Goal: Task Accomplishment & Management: Complete application form

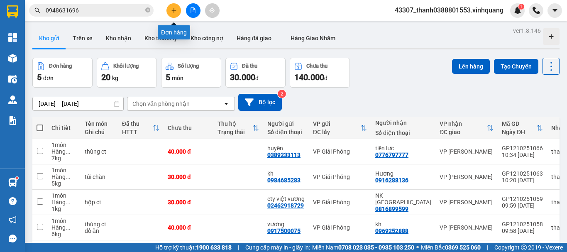
click at [173, 9] on icon "plus" at bounding box center [174, 10] width 6 height 6
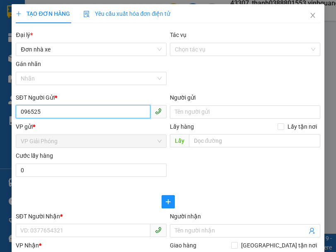
click at [57, 115] on input "096525" at bounding box center [83, 111] width 134 height 13
type input "0965237181"
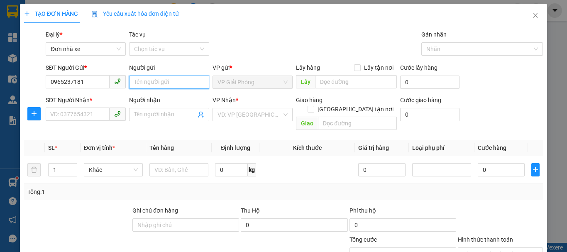
click at [154, 85] on input "Người gửi" at bounding box center [169, 82] width 80 height 13
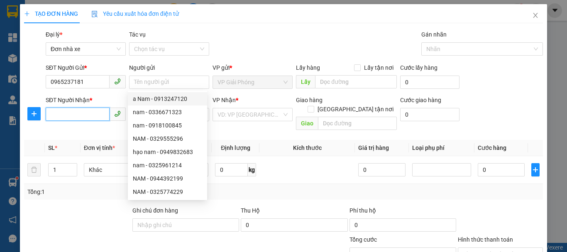
click at [74, 116] on input "SĐT Người Nhận *" at bounding box center [78, 113] width 64 height 13
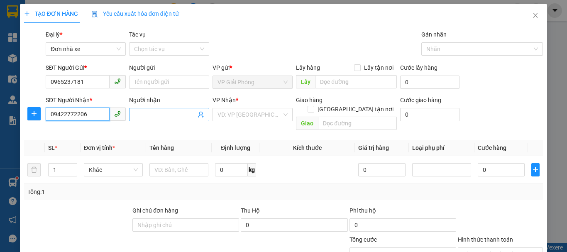
type input "09422772206"
click at [183, 114] on input "Người nhận" at bounding box center [165, 114] width 62 height 9
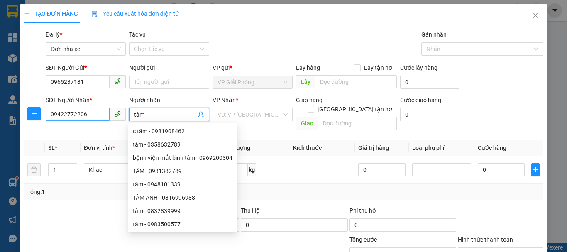
type input "tâm"
click at [70, 116] on input "09422772206" at bounding box center [78, 113] width 64 height 13
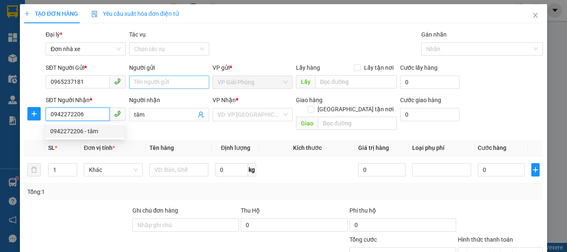
type input "0942272206"
click at [166, 83] on input "Người gửi" at bounding box center [169, 82] width 80 height 13
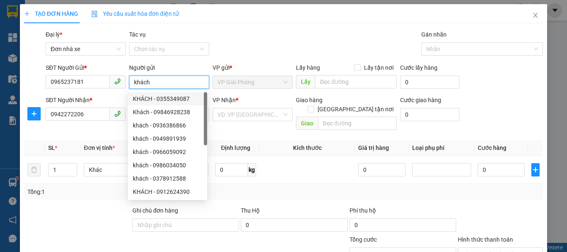
type input "khách"
click at [261, 106] on div "VP Nhận *" at bounding box center [252, 101] width 80 height 12
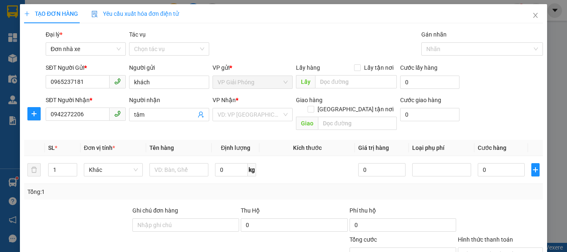
drag, startPoint x: 261, startPoint y: 114, endPoint x: 251, endPoint y: 107, distance: 11.7
click at [261, 114] on input "search" at bounding box center [249, 114] width 64 height 12
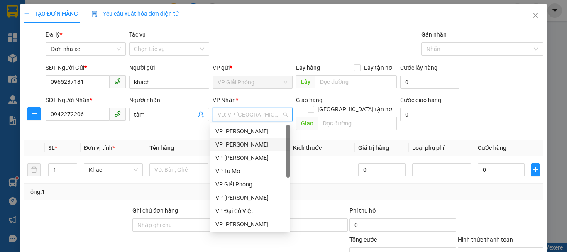
drag, startPoint x: 254, startPoint y: 145, endPoint x: 252, endPoint y: 141, distance: 4.3
click at [254, 145] on div "VP [PERSON_NAME]" at bounding box center [249, 144] width 69 height 9
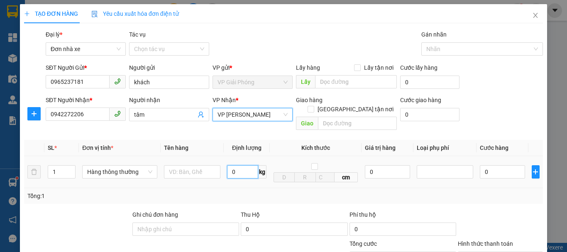
click at [229, 165] on input "0" at bounding box center [242, 171] width 31 height 13
type input "12"
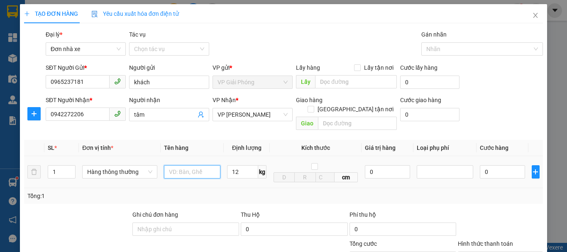
click at [189, 165] on input "text" at bounding box center [192, 171] width 56 height 13
type input "40.000"
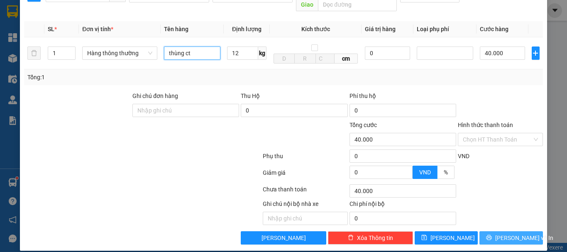
type input "thùng ct"
click at [500, 233] on span "[PERSON_NAME] và In" at bounding box center [524, 237] width 58 height 9
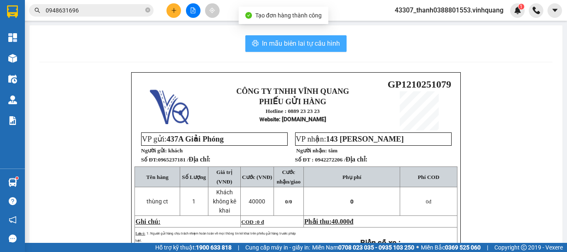
click at [313, 46] on span "In mẫu biên lai tự cấu hình" at bounding box center [301, 43] width 78 height 10
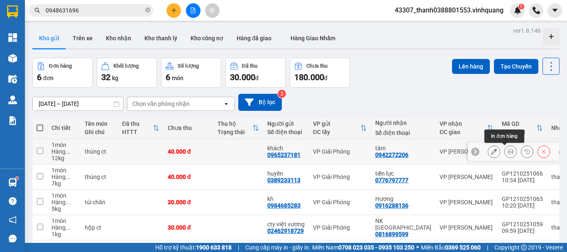
click at [507, 150] on icon at bounding box center [510, 152] width 6 height 6
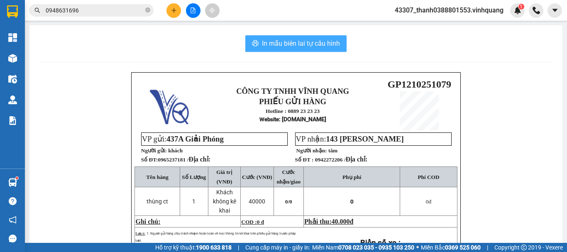
click at [307, 46] on span "In mẫu biên lai tự cấu hình" at bounding box center [301, 43] width 78 height 10
